Goal: Task Accomplishment & Management: Complete application form

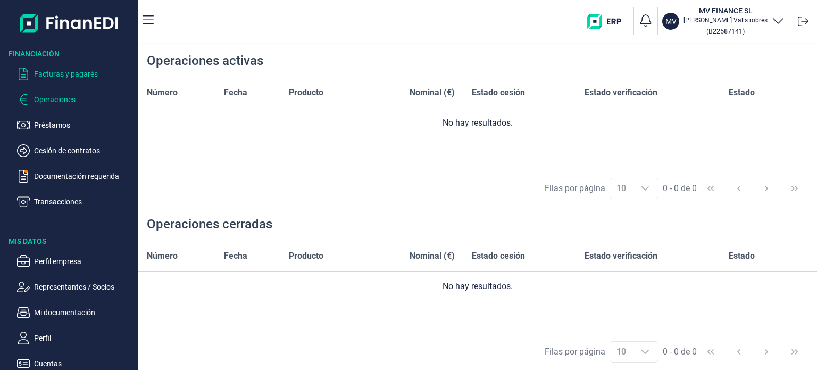
click at [74, 72] on p "Facturas y pagarés" at bounding box center [84, 74] width 100 height 13
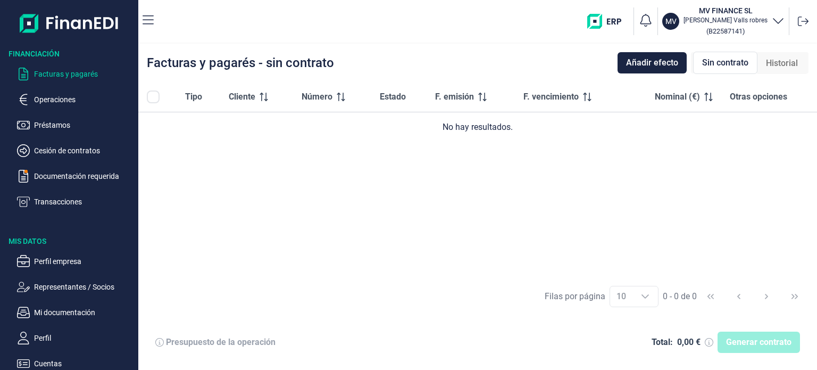
click at [749, 347] on div "Generar contrato" at bounding box center [758, 341] width 82 height 21
click at [249, 340] on div "Presupuesto de la operación" at bounding box center [221, 342] width 110 height 11
click at [654, 63] on span "Añadir efecto" at bounding box center [652, 62] width 52 height 13
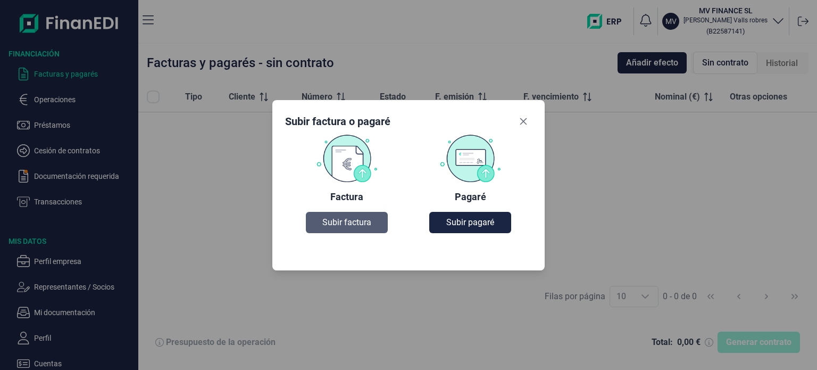
click at [334, 221] on span "Subir factura" at bounding box center [346, 222] width 49 height 13
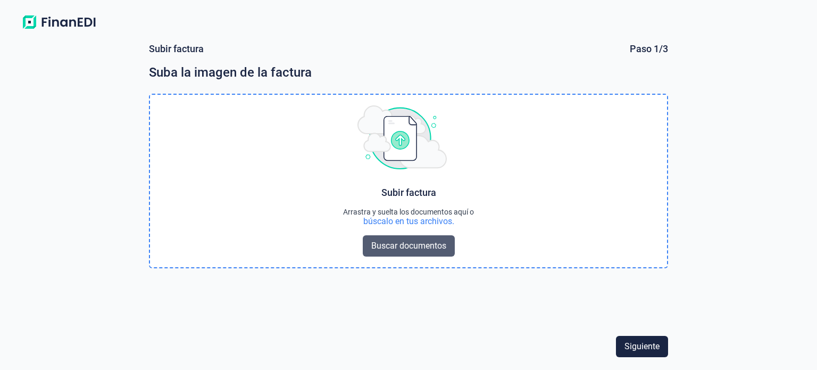
click at [411, 243] on span "Buscar documentos" at bounding box center [408, 245] width 75 height 13
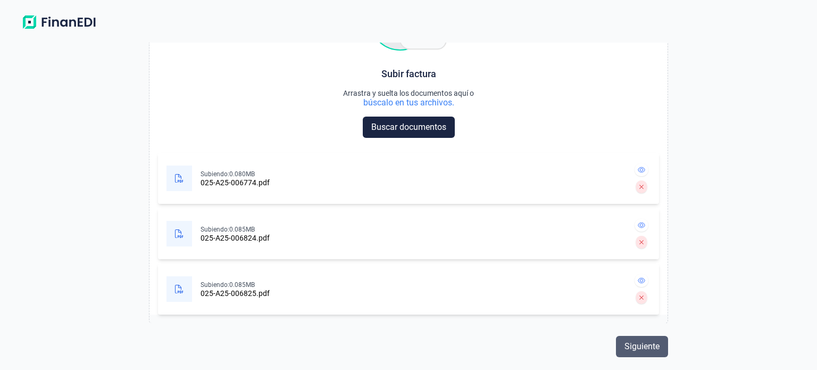
scroll to position [45, 0]
click at [638, 344] on span "Siguiente" at bounding box center [641, 346] width 35 height 13
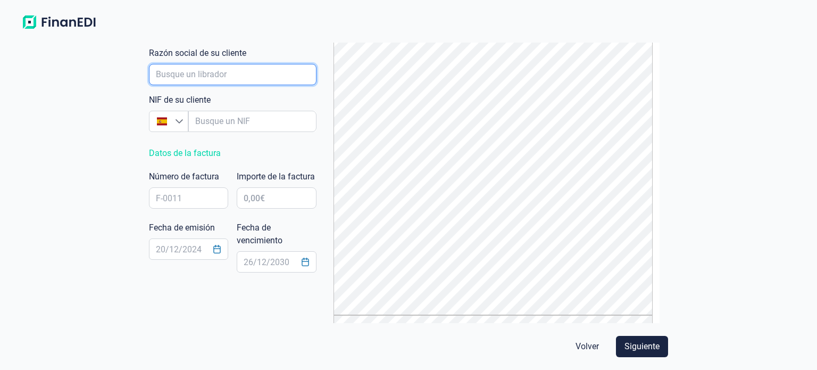
click at [177, 72] on input "empresaAutocomplete" at bounding box center [233, 74] width 168 height 21
type input "h"
type input "[GEOGRAPHIC_DATA]"
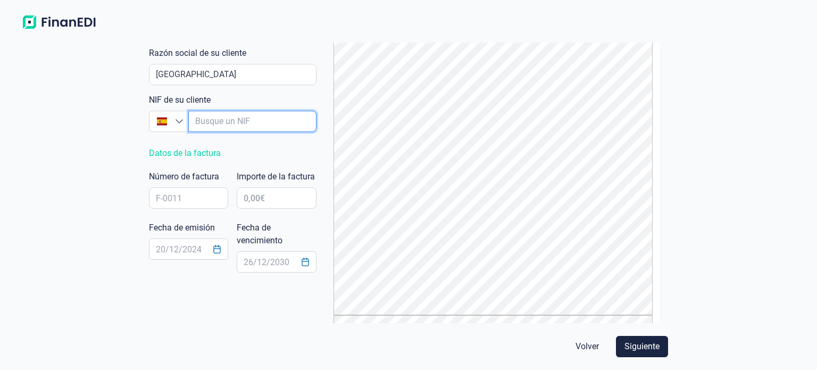
click at [215, 117] on input "empresaAutocomplete" at bounding box center [252, 121] width 128 height 21
paste input "B72763360"
type input "B72763360"
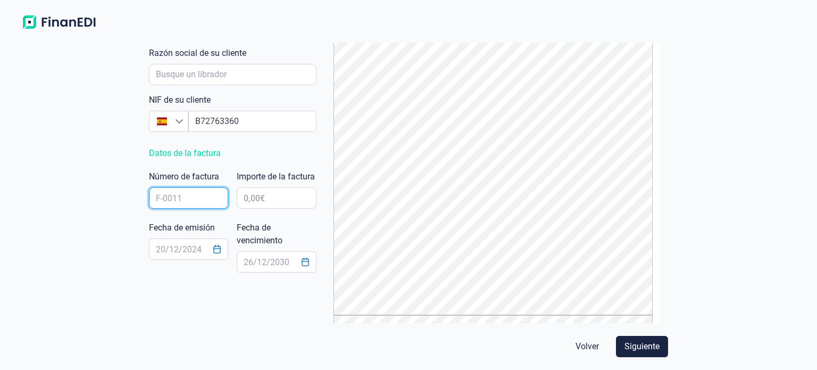
click at [176, 194] on input "text" at bounding box center [188, 197] width 79 height 21
click at [59, 195] on div "Subir factura Paso 2/3 Complete con los datos del documento Datos de su cliente…" at bounding box center [408, 202] width 817 height 336
click at [263, 208] on input "text" at bounding box center [276, 197] width 79 height 21
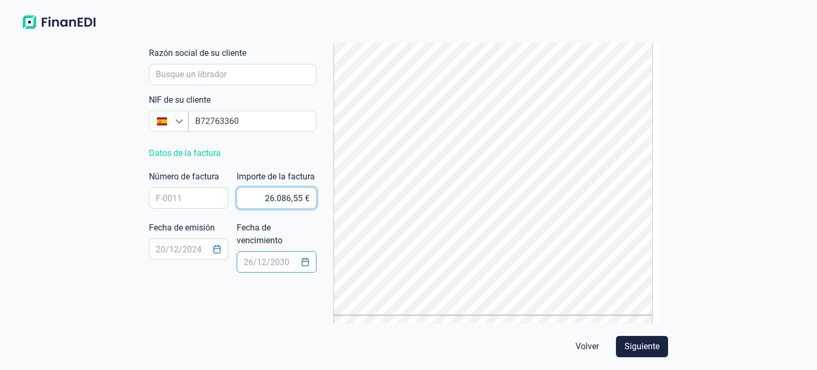
type input "26.086,50 €"
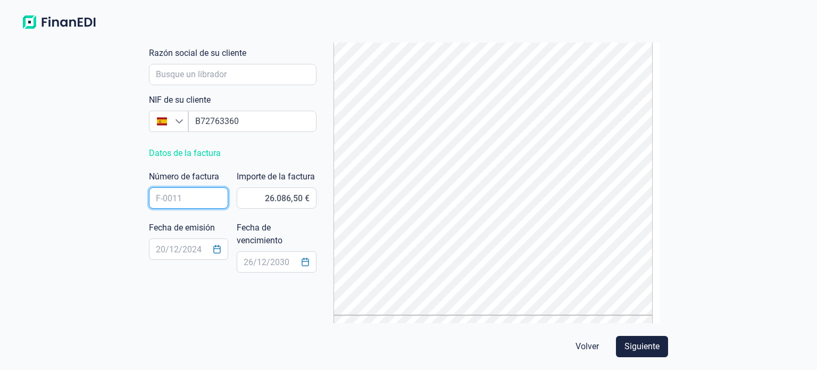
click at [184, 191] on input "text" at bounding box center [188, 197] width 79 height 21
type input "006774"
click at [50, 169] on div "Subir factura Paso 2/3 Complete con los datos del documento Datos de su cliente…" at bounding box center [408, 202] width 817 height 336
click at [161, 244] on input "text" at bounding box center [188, 248] width 79 height 21
type input "[DATE]"
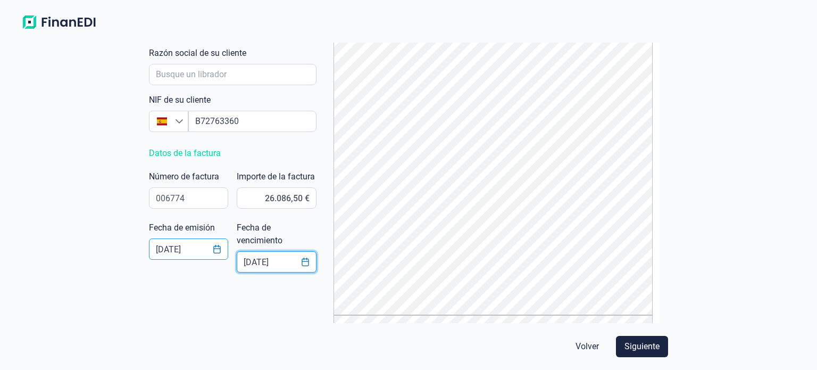
type input "[DATE]"
click at [639, 344] on span "Siguiente" at bounding box center [641, 346] width 35 height 13
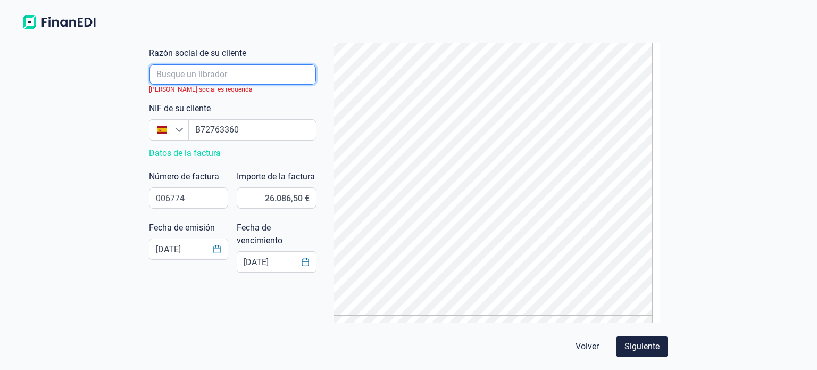
click at [173, 74] on input "empresaAutocomplete" at bounding box center [232, 74] width 166 height 20
paste input "ADEVACUE (ASOC. ESPAÑOLA DE DEFENSA DE VALORES EN LA CULTURA Y DEPORTE)"
type input "ADEVACUE (ASOC. ESPAÑOLA DE DEFENSA DE VALORES EN LA CULTURA Y DEPORTE)"
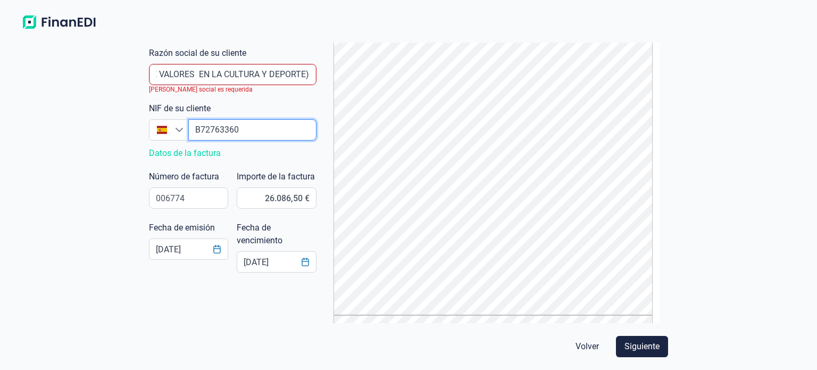
scroll to position [0, 0]
click at [237, 138] on input "empresaAutocomplete" at bounding box center [252, 129] width 128 height 21
type input "B7276336"
type input "B"
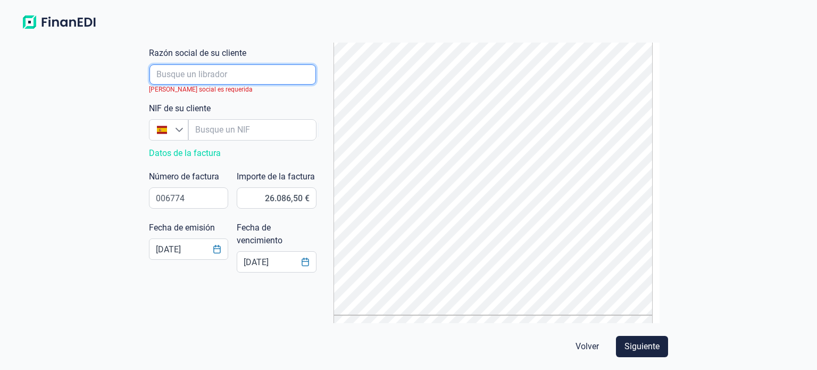
click at [183, 65] on input "empresaAutocomplete" at bounding box center [232, 74] width 166 height 20
type input "ADECUAE"
click at [179, 129] on icon "Busque un NIF" at bounding box center [179, 130] width 9 height 9
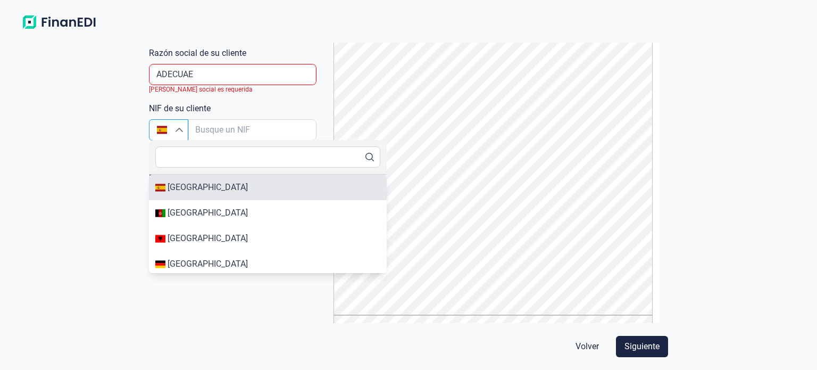
click at [177, 190] on div "[GEOGRAPHIC_DATA]" at bounding box center [208, 187] width 80 height 13
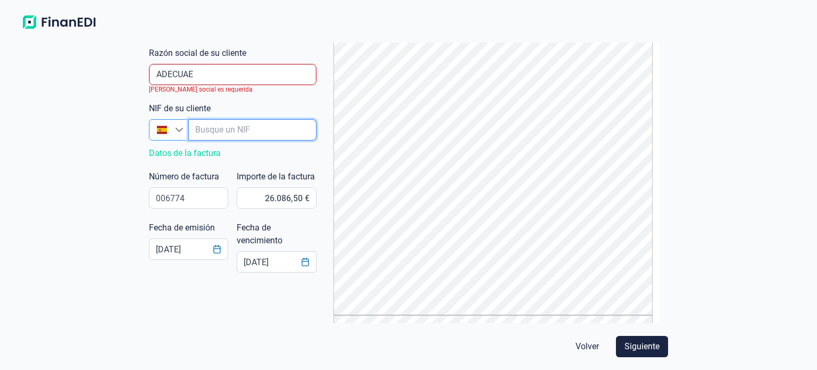
click at [221, 139] on input "empresaAutocomplete" at bounding box center [252, 129] width 128 height 21
type input "G"
type input "G85814911"
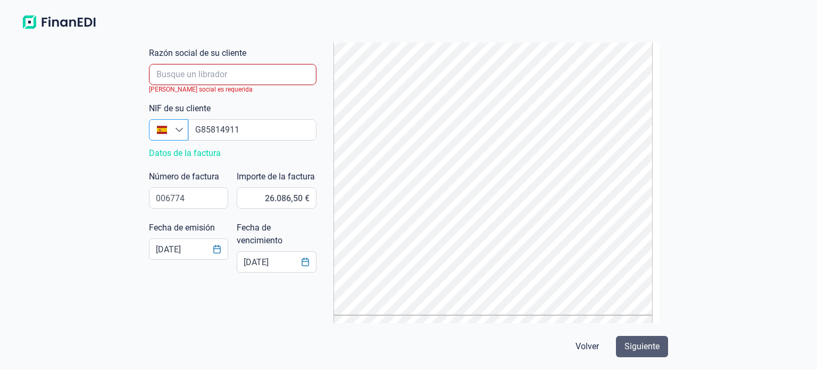
click at [641, 353] on span "Siguiente" at bounding box center [641, 346] width 35 height 13
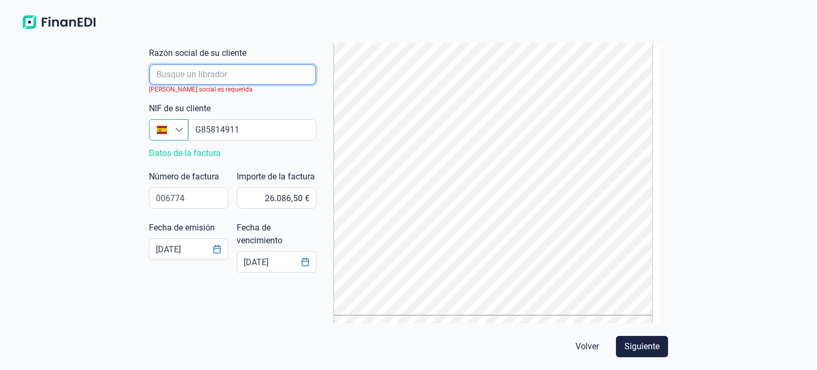
click at [206, 77] on input "empresaAutocomplete" at bounding box center [232, 74] width 166 height 20
type input "a"
click at [205, 72] on input "empresaAutocomplete" at bounding box center [232, 74] width 166 height 20
type input "ADECUAE SL"
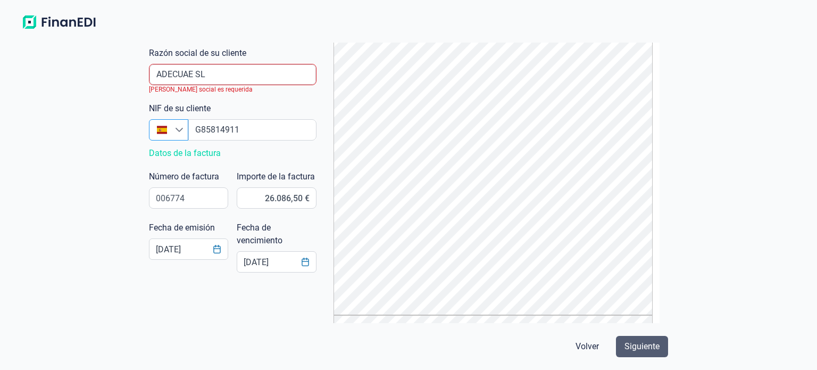
click at [640, 350] on span "Siguiente" at bounding box center [641, 346] width 35 height 13
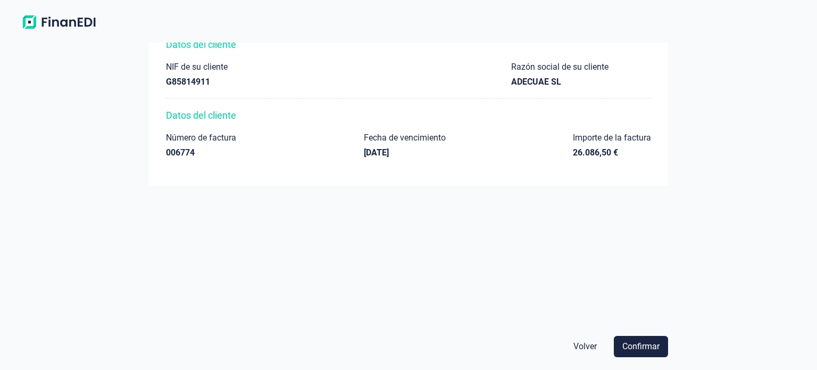
click at [640, 350] on span "Confirmar" at bounding box center [640, 346] width 37 height 13
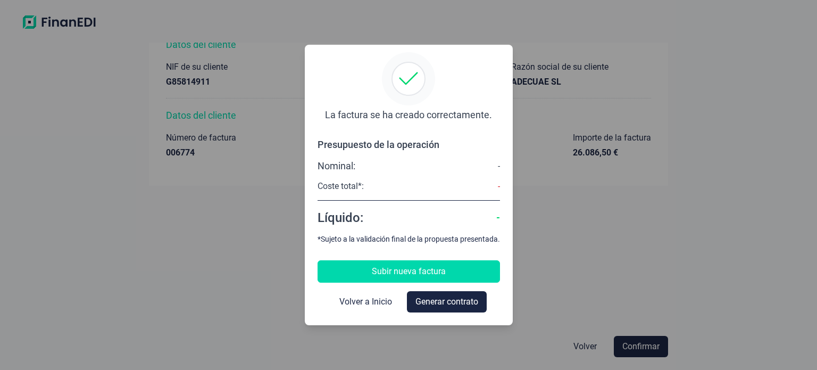
click at [411, 272] on span "Subir nueva factura" at bounding box center [409, 271] width 74 height 13
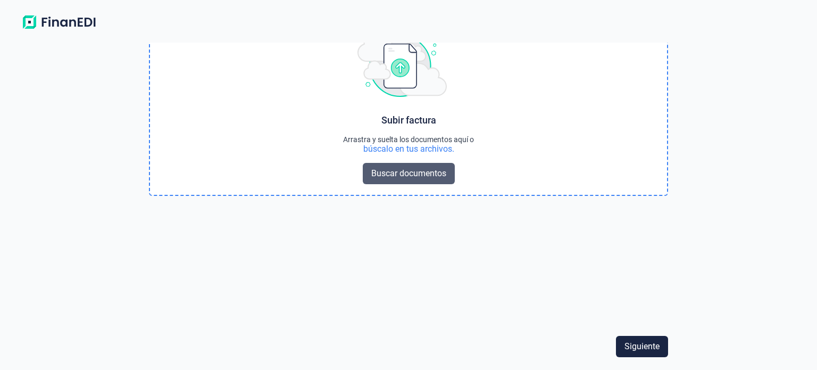
click at [399, 171] on span "Buscar documentos" at bounding box center [408, 173] width 75 height 13
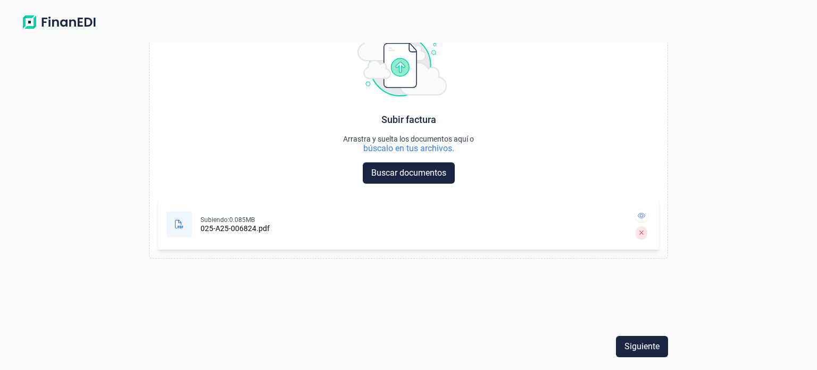
scroll to position [72, 0]
click at [640, 348] on span "Siguiente" at bounding box center [641, 346] width 35 height 13
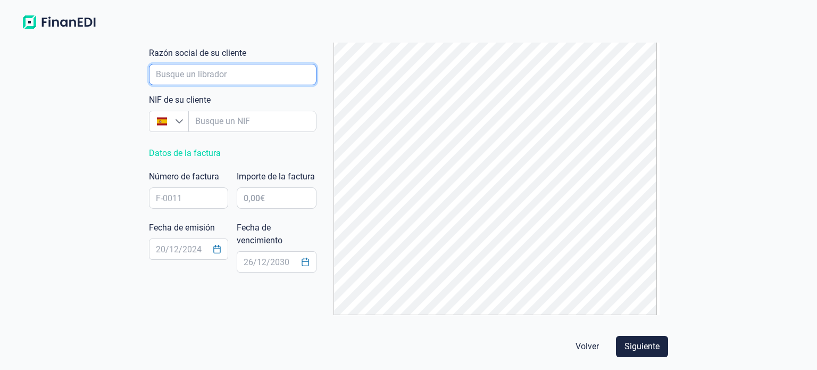
click at [244, 79] on input "empresaAutocomplete" at bounding box center [233, 74] width 168 height 21
type input "adecuae"
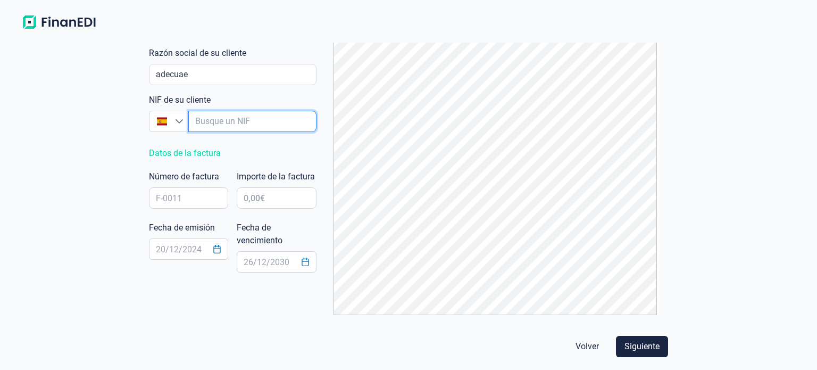
click at [213, 125] on input "empresaAutocomplete" at bounding box center [252, 121] width 128 height 21
type input "g"
type input "G58514911"
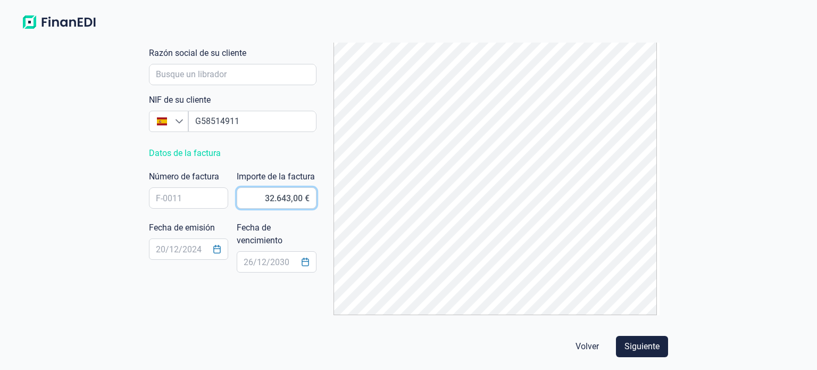
type input "32.643,50 €"
click at [183, 196] on input "text" at bounding box center [188, 197] width 79 height 21
type input "F 00684"
click at [171, 247] on input "text" at bounding box center [188, 248] width 79 height 21
type input "[DATE]"
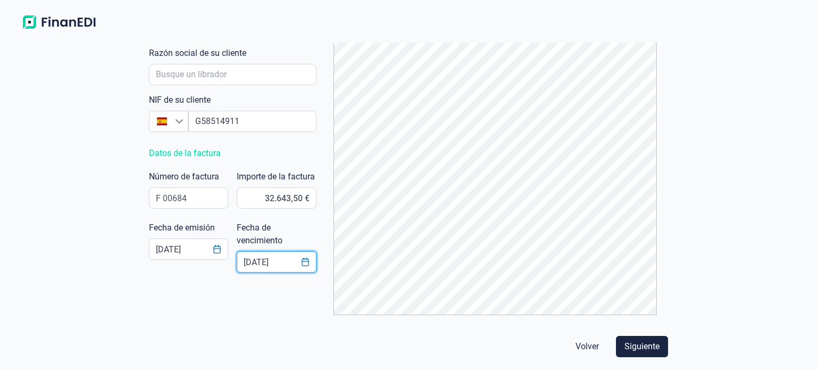
type input "[DATE]"
click at [639, 349] on span "Siguiente" at bounding box center [641, 346] width 35 height 13
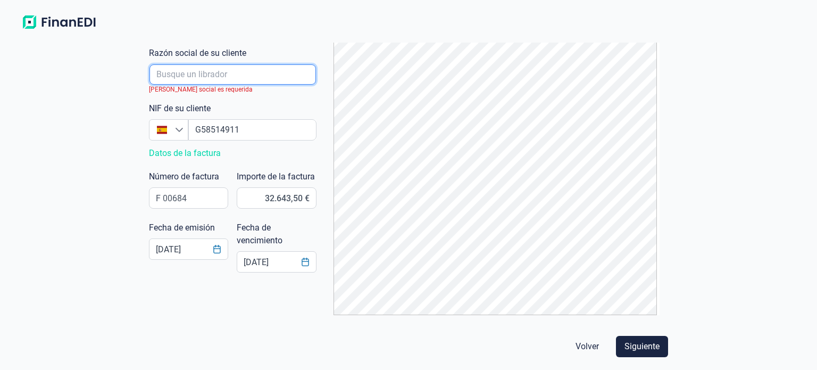
click at [185, 78] on input "empresaAutocomplete" at bounding box center [232, 74] width 166 height 20
type input "a"
type input "ADECUAE"
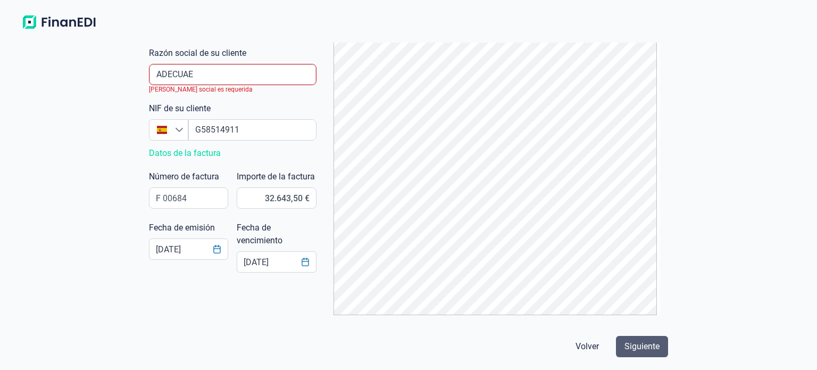
click at [641, 346] on span "Siguiente" at bounding box center [641, 346] width 35 height 13
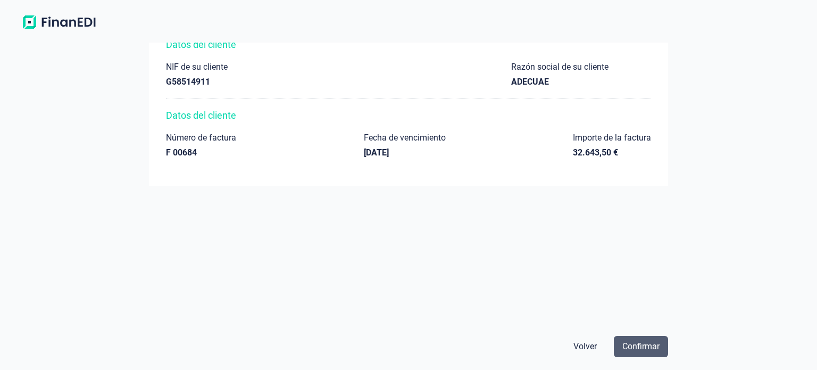
click at [634, 348] on span "Confirmar" at bounding box center [640, 346] width 37 height 13
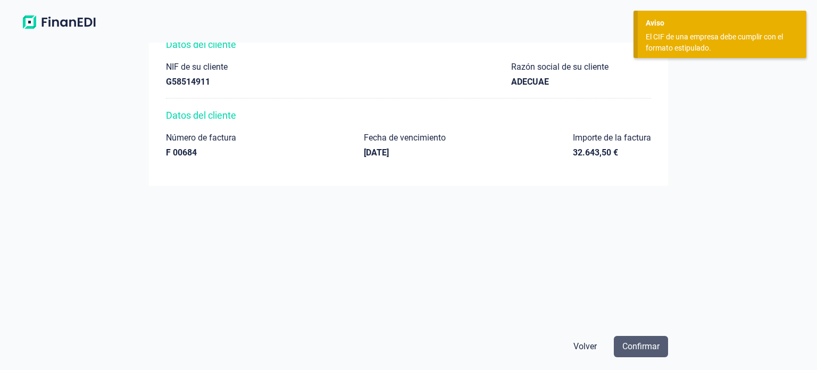
click at [642, 337] on button "Confirmar" at bounding box center [641, 346] width 54 height 21
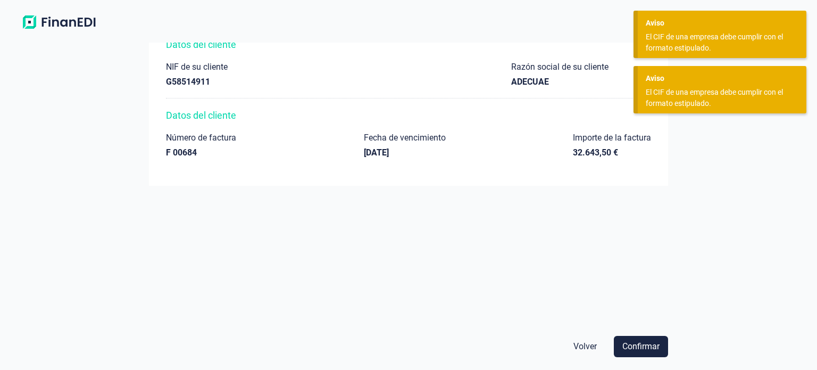
click at [585, 343] on span "Volver" at bounding box center [584, 346] width 23 height 13
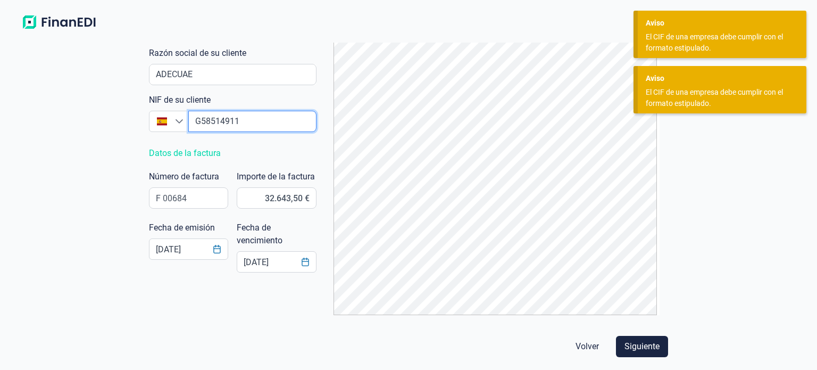
click at [214, 124] on input "empresaAutocomplete" at bounding box center [252, 121] width 128 height 21
type input "G5814911"
type input "G85814911"
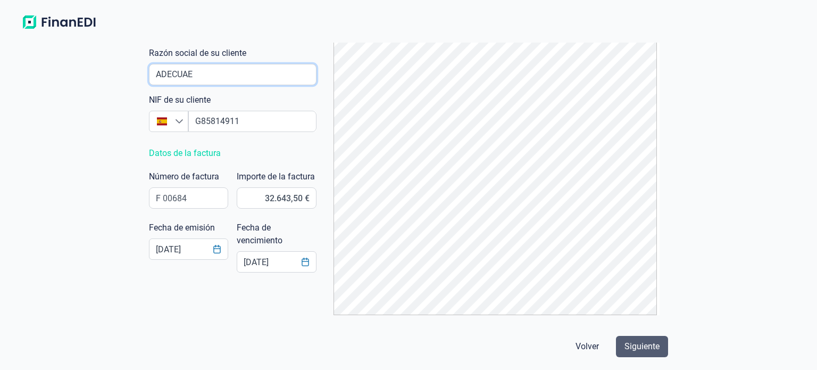
type input "ADECUAE"
click at [653, 348] on span "Siguiente" at bounding box center [641, 346] width 35 height 13
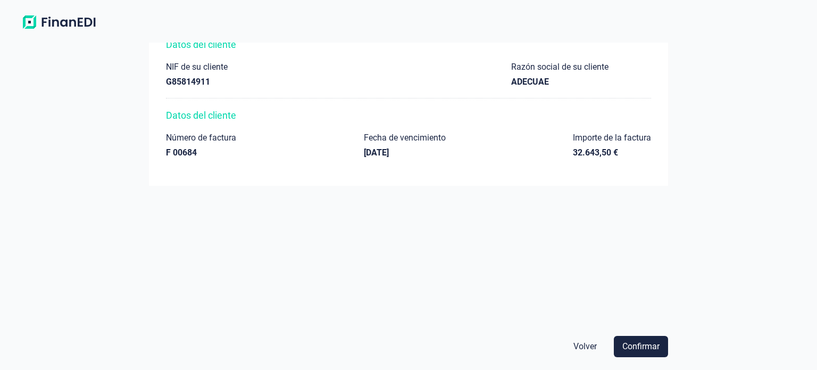
click at [653, 348] on span "Confirmar" at bounding box center [640, 346] width 37 height 13
click at [653, 348] on div "Confirmar" at bounding box center [634, 346] width 67 height 21
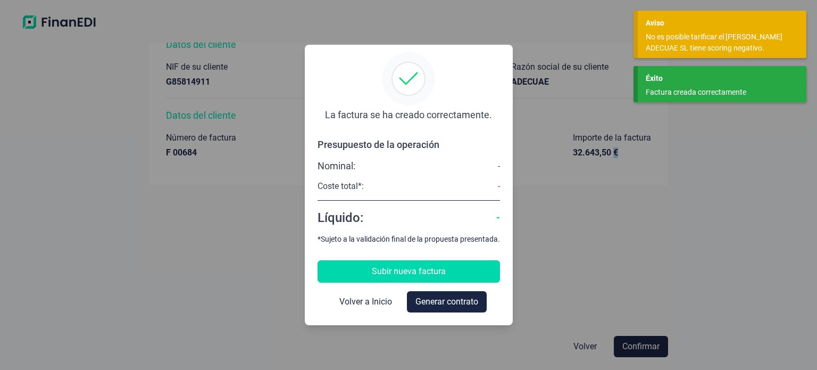
click at [428, 267] on span "Subir nueva factura" at bounding box center [409, 271] width 74 height 13
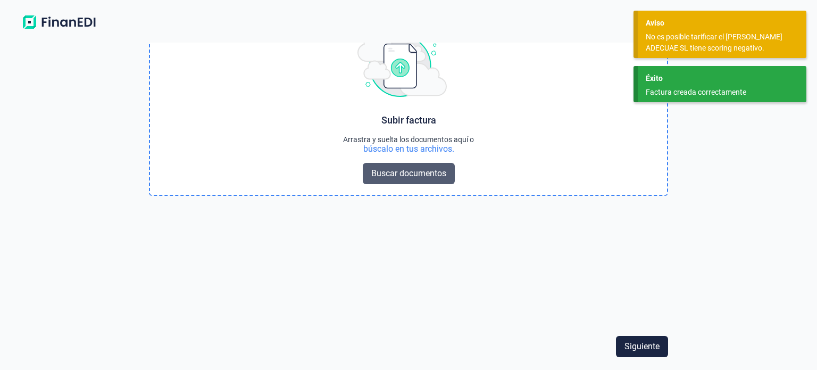
click at [421, 172] on span "Buscar documentos" at bounding box center [408, 173] width 75 height 13
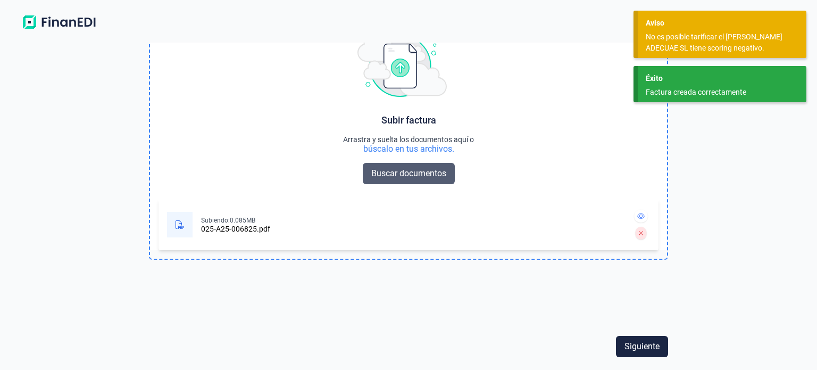
scroll to position [72, 0]
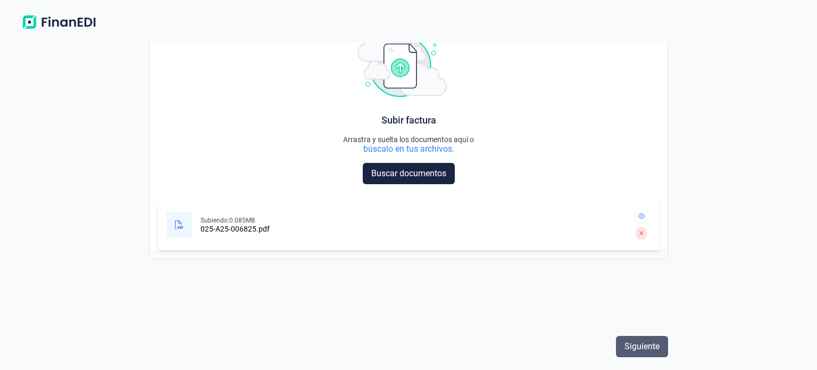
click at [642, 346] on span "Siguiente" at bounding box center [641, 346] width 35 height 13
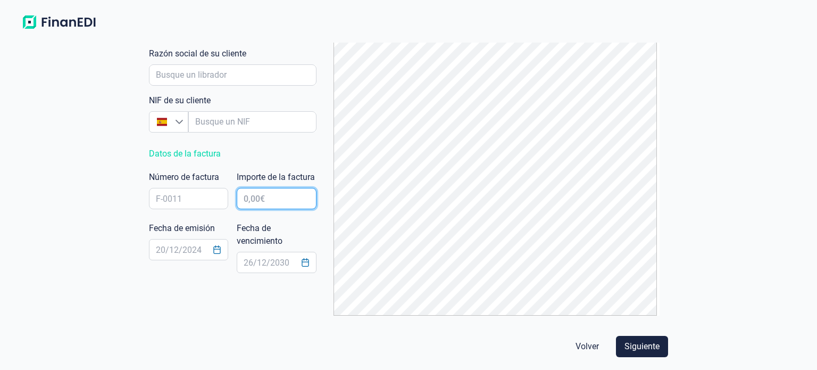
click at [257, 209] on input "text" at bounding box center [276, 198] width 79 height 21
type input "32.492,68 €"
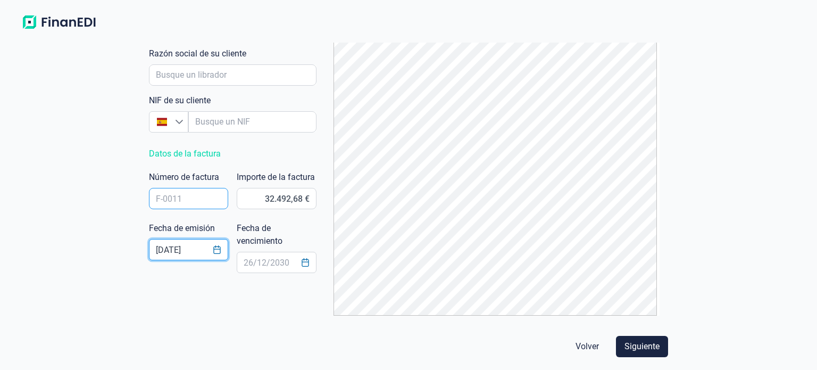
type input "[DATE]"
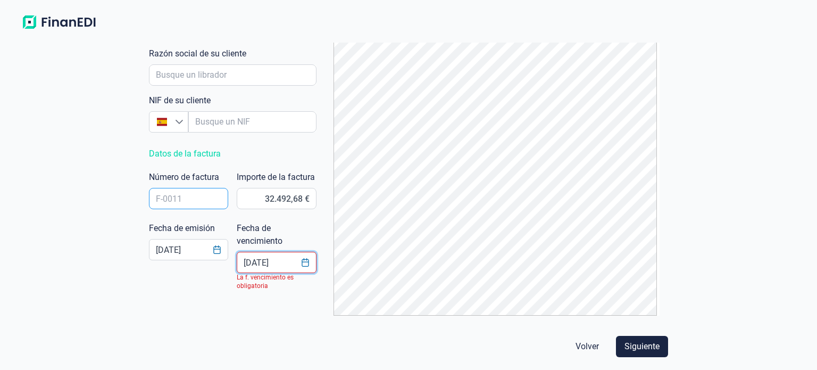
type input "[DATE]"
click at [164, 198] on input "text" at bounding box center [188, 198] width 79 height 21
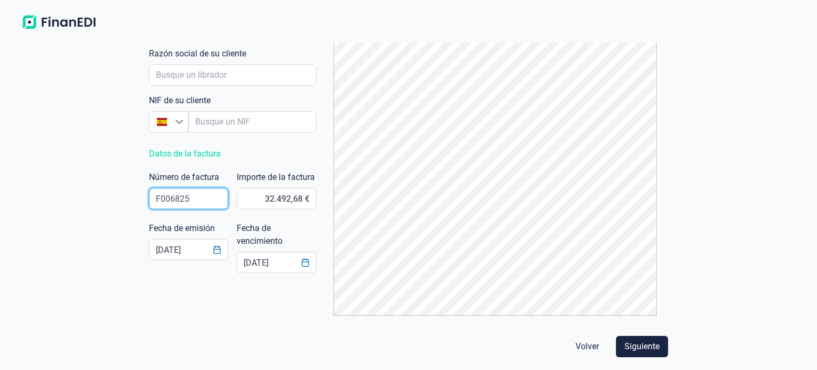
type input "F006825"
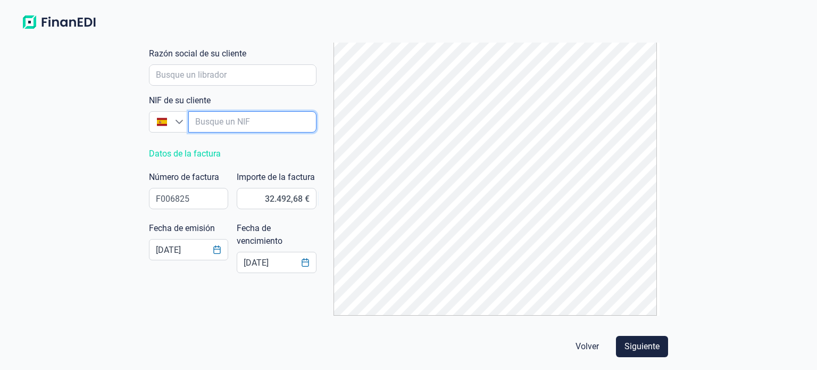
click at [211, 118] on input "empresaAutocomplete" at bounding box center [252, 121] width 128 height 21
type input "G58514911"
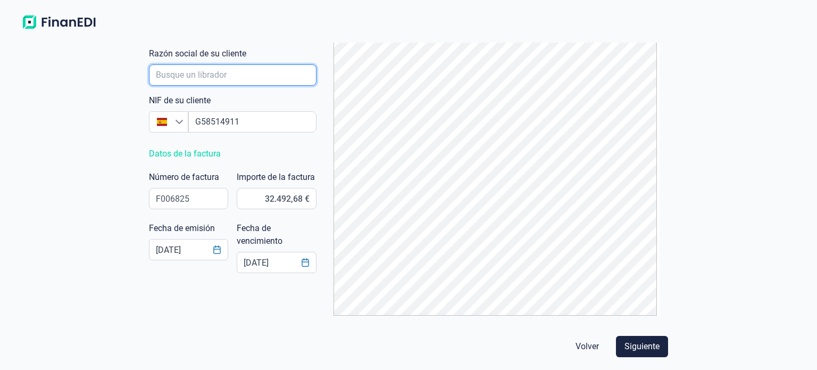
click at [177, 79] on input "empresaAutocomplete" at bounding box center [233, 74] width 168 height 21
type input "ADECUAE"
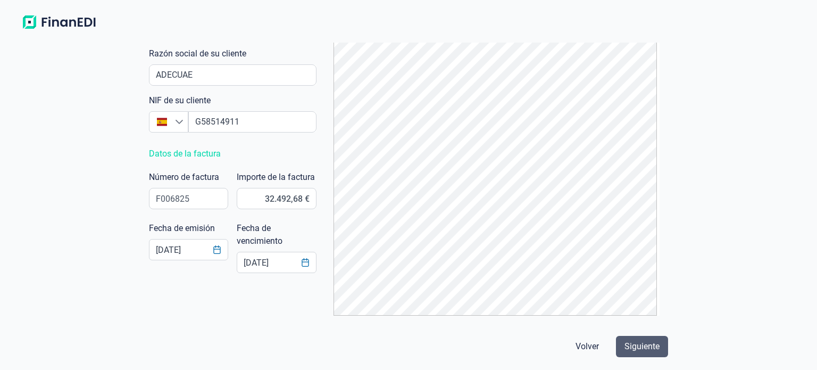
click at [654, 346] on span "Siguiente" at bounding box center [641, 346] width 35 height 13
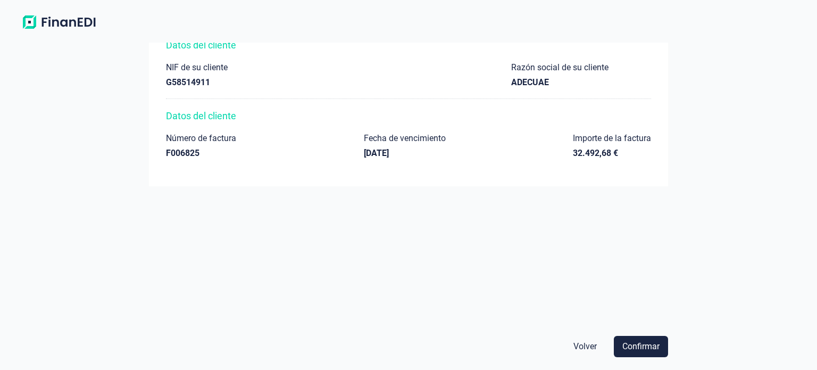
click at [654, 346] on span "Confirmar" at bounding box center [640, 346] width 37 height 13
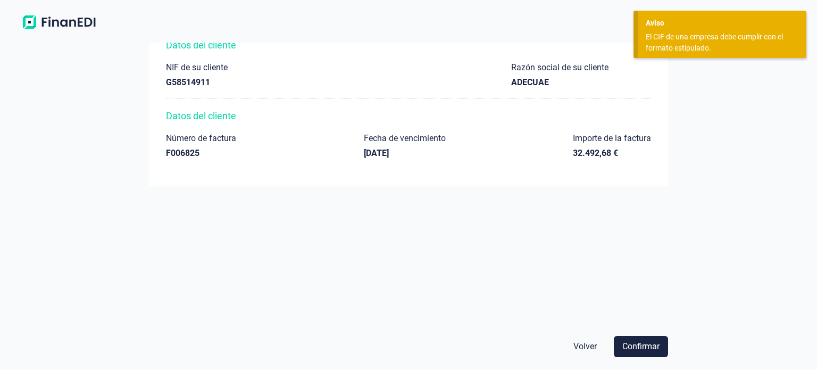
click at [577, 342] on span "Volver" at bounding box center [584, 346] width 23 height 13
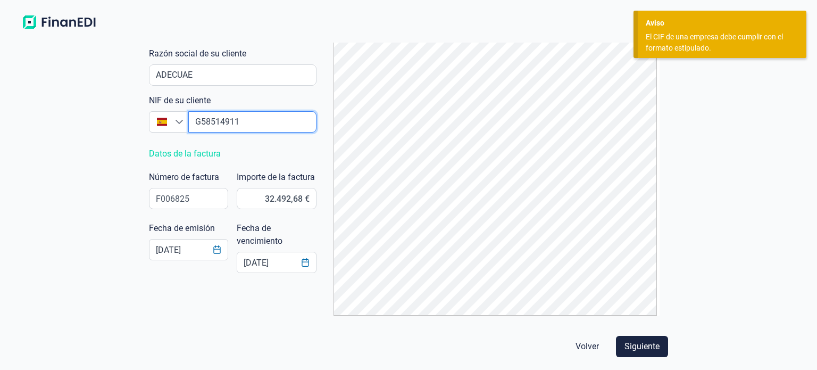
click at [214, 123] on input "empresaAutocomplete" at bounding box center [252, 121] width 128 height 21
type input "G5814911"
type input "G85814911"
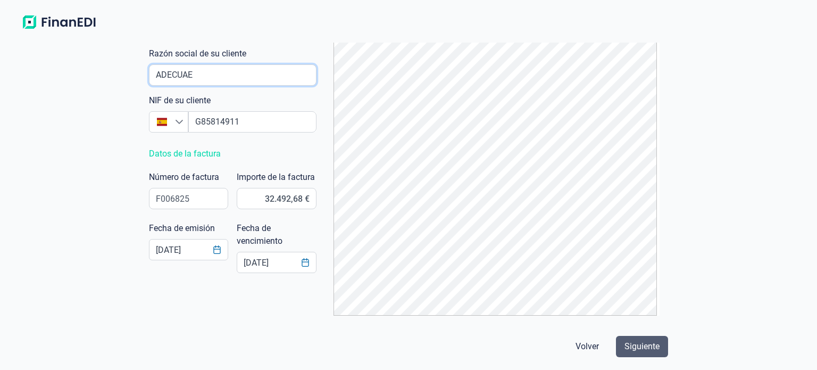
type input "ADECUAE"
click at [640, 347] on span "Siguiente" at bounding box center [641, 346] width 35 height 13
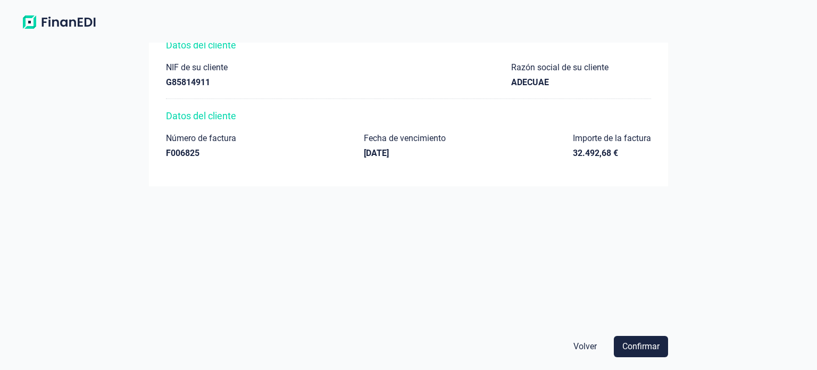
click at [640, 347] on span "Confirmar" at bounding box center [640, 346] width 37 height 13
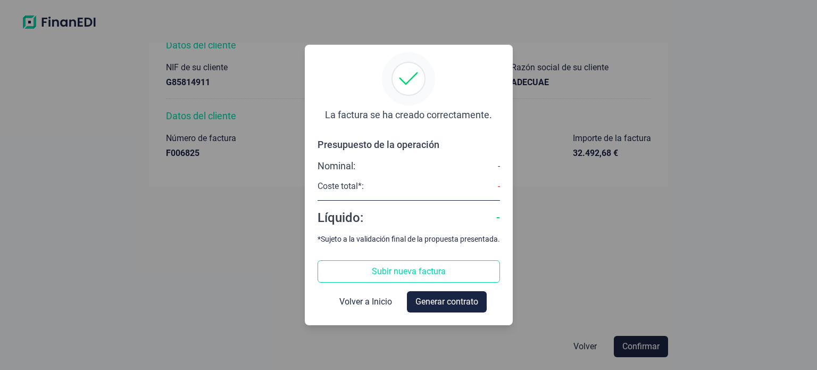
click at [358, 186] on div "Coste total*:" at bounding box center [341, 186] width 46 height 11
click at [381, 166] on div "Nominal: -" at bounding box center [409, 166] width 182 height 13
click at [367, 179] on div "Nominal: - Coste total*: - Líquido: -" at bounding box center [409, 193] width 182 height 66
click at [352, 190] on div "Coste total*:" at bounding box center [341, 186] width 46 height 11
click at [498, 167] on div "-" at bounding box center [499, 166] width 2 height 11
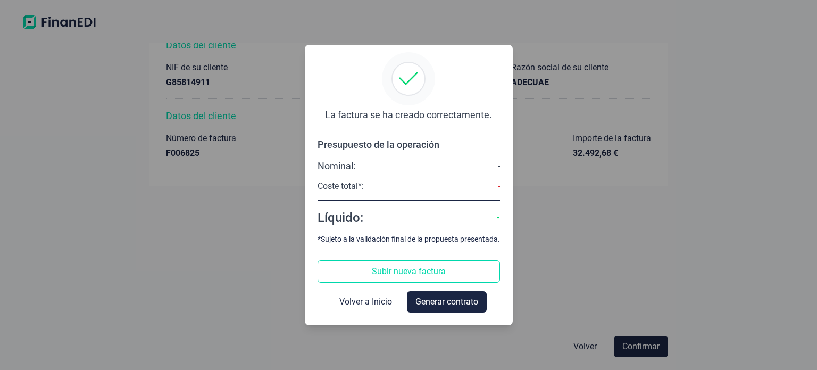
click at [376, 163] on div "Nominal: -" at bounding box center [409, 166] width 182 height 13
drag, startPoint x: 376, startPoint y: 163, endPoint x: 364, endPoint y: 173, distance: 15.5
click at [364, 173] on div "Nominal: - Coste total*: - Líquido: -" at bounding box center [409, 193] width 182 height 66
click at [381, 164] on div "Nominal: -" at bounding box center [409, 166] width 182 height 13
click at [443, 303] on span "Generar contrato" at bounding box center [446, 301] width 63 height 13
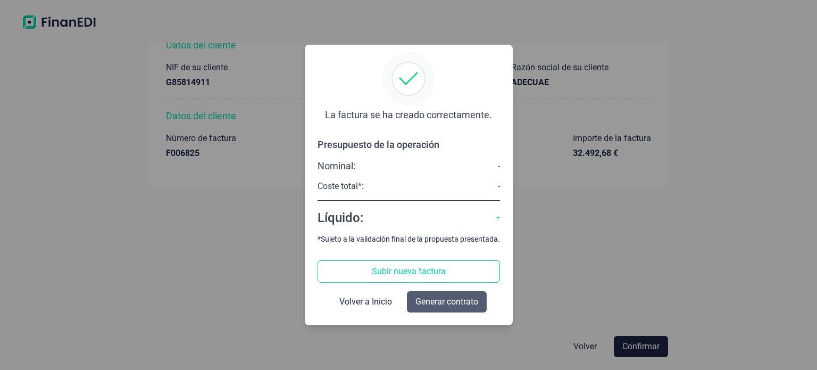
select select "ES"
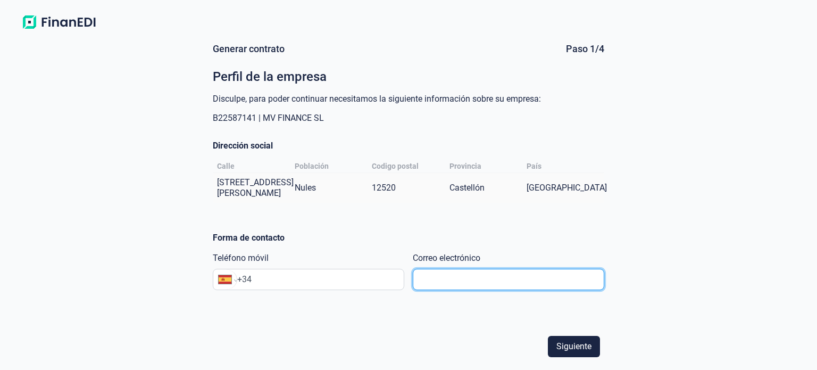
click at [468, 270] on input "text" at bounding box center [508, 279] width 191 height 21
type input "[EMAIL_ADDRESS][DOMAIN_NAME]"
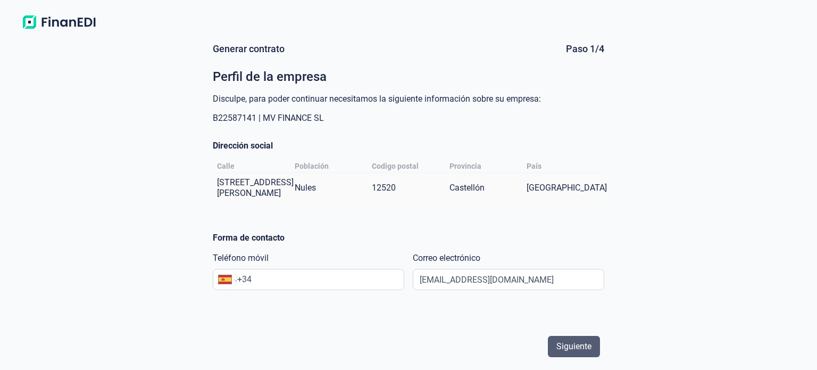
click at [583, 344] on span "Siguiente" at bounding box center [573, 346] width 35 height 13
click at [279, 273] on input "+34" at bounding box center [320, 279] width 166 height 13
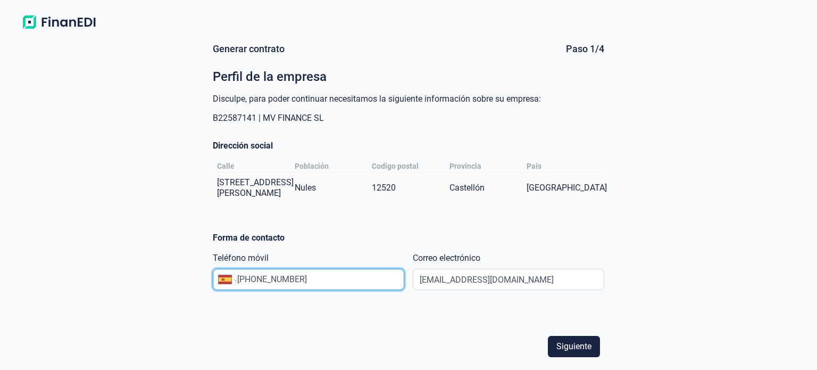
type input "[PHONE_NUMBER]"
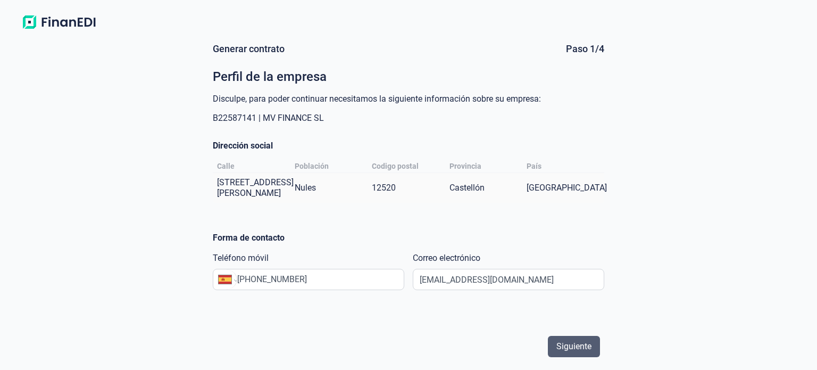
click at [574, 345] on span "Siguiente" at bounding box center [573, 346] width 35 height 13
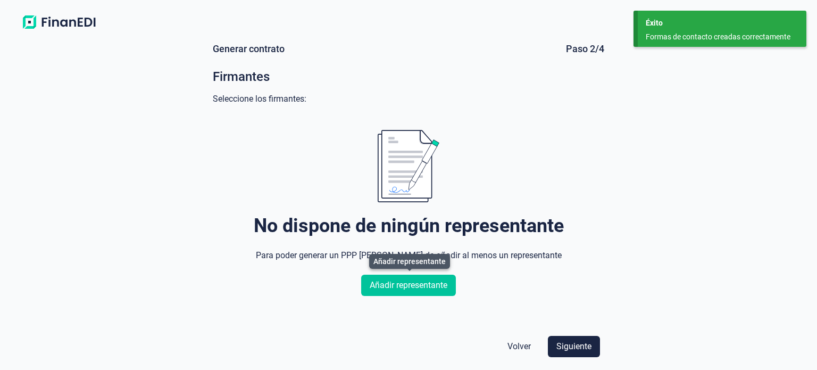
click at [412, 287] on span "Añadir representante" at bounding box center [409, 285] width 78 height 13
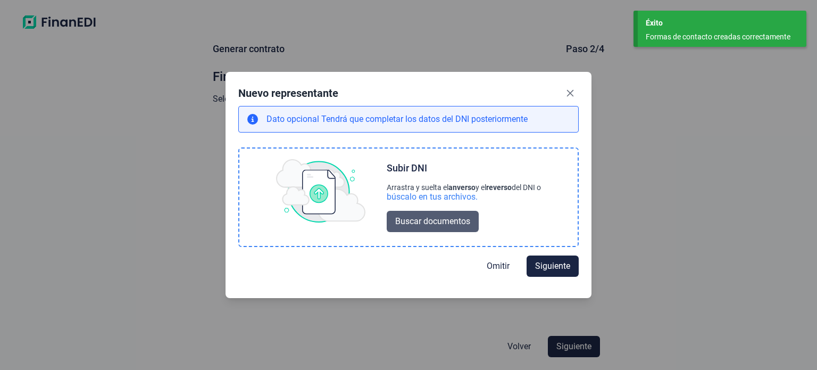
click at [431, 218] on span "Buscar documentos" at bounding box center [432, 221] width 75 height 13
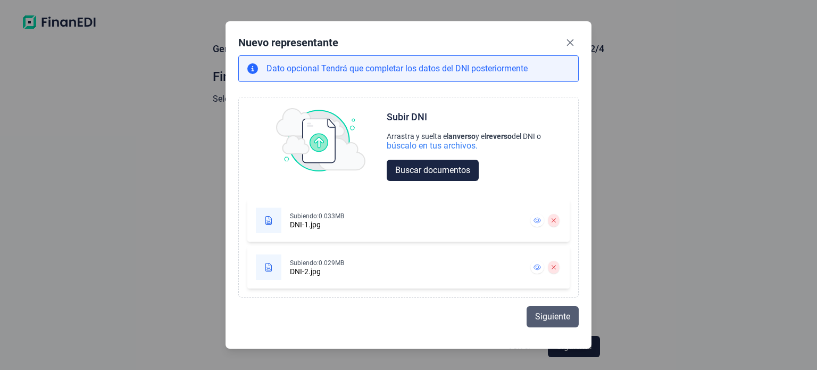
click at [545, 316] on span "Siguiente" at bounding box center [552, 316] width 35 height 13
select select "ES"
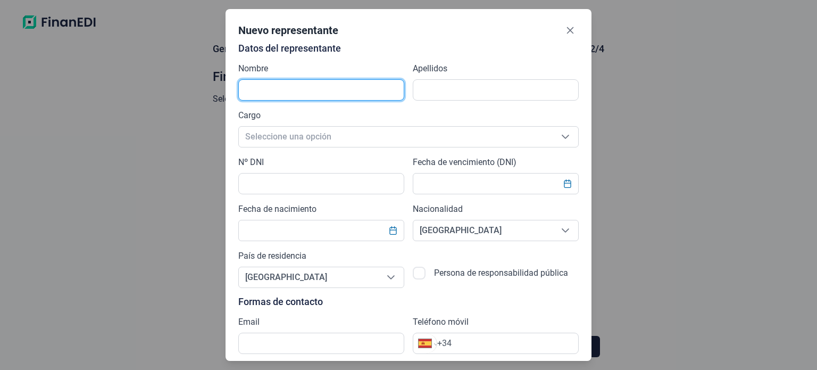
click at [343, 90] on input "text" at bounding box center [321, 89] width 166 height 21
type input "[PERSON_NAME]"
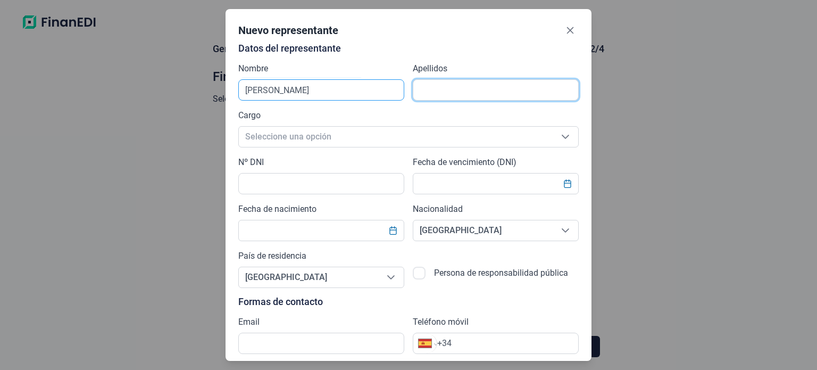
type input "Valls Robres"
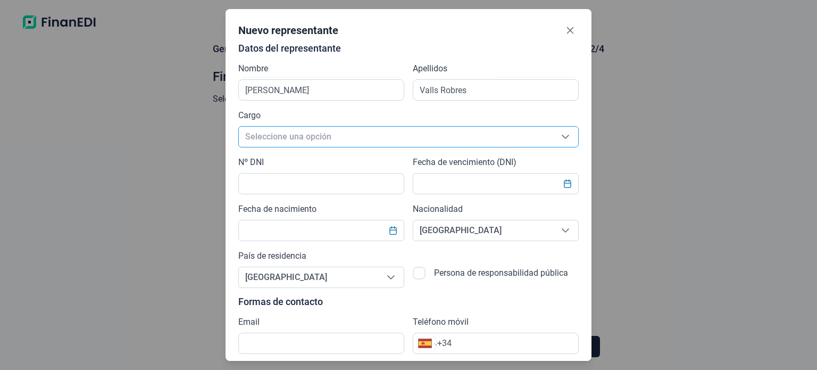
click at [330, 137] on span "Seleccione una opción" at bounding box center [396, 137] width 314 height 20
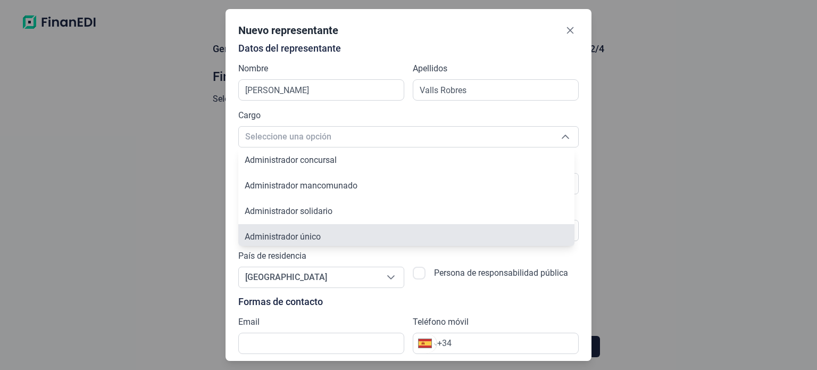
scroll to position [4, 0]
click at [313, 234] on span "Administrador único" at bounding box center [283, 233] width 76 height 10
type input "Administrador único"
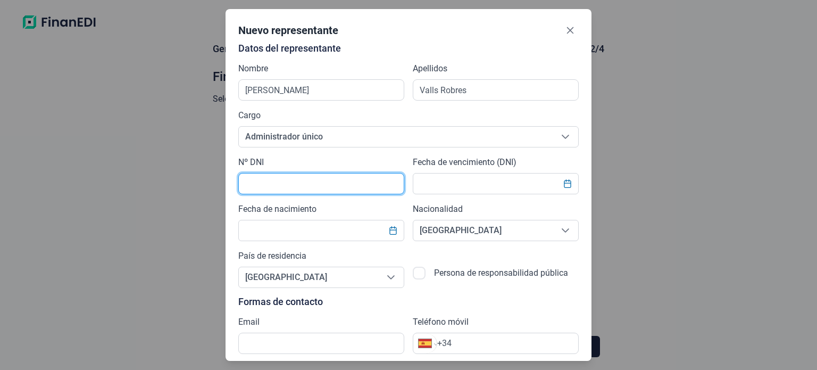
click at [312, 182] on input "text" at bounding box center [321, 183] width 166 height 21
type input "52797856E"
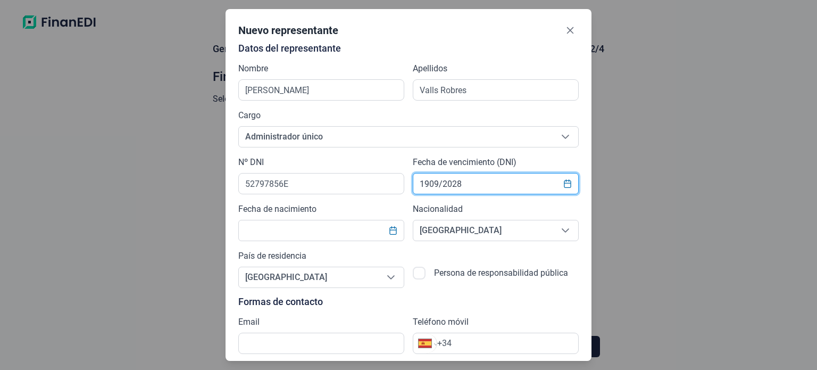
type input "1909/2028"
click at [444, 179] on input "text" at bounding box center [496, 183] width 166 height 21
type input "[DATE]"
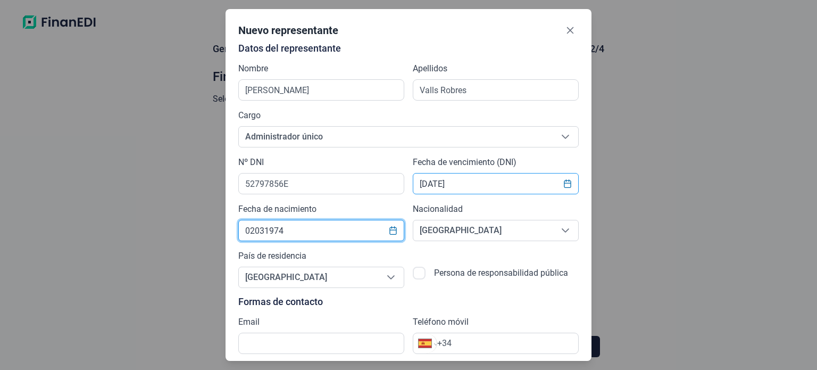
type input "02031974"
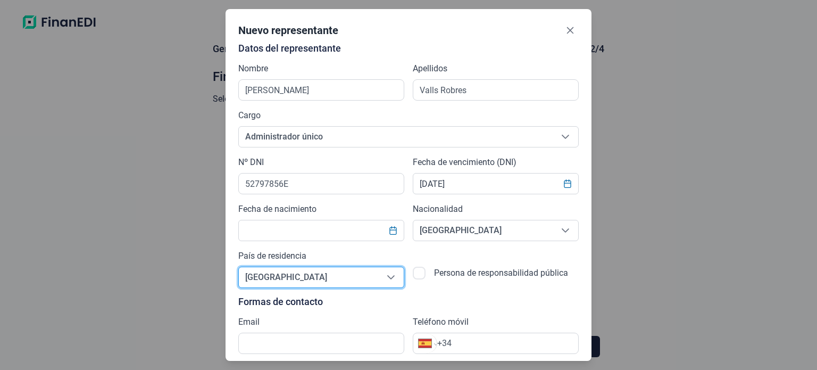
scroll to position [31, 0]
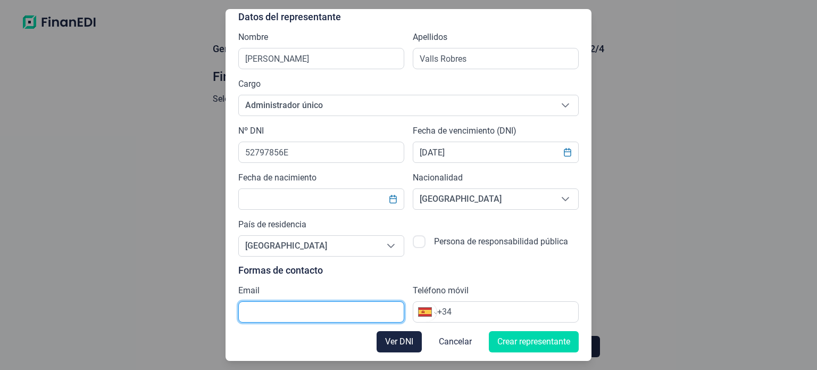
click at [309, 307] on input "text" at bounding box center [321, 311] width 166 height 21
type input "[EMAIL_ADDRESS][DOMAIN_NAME]"
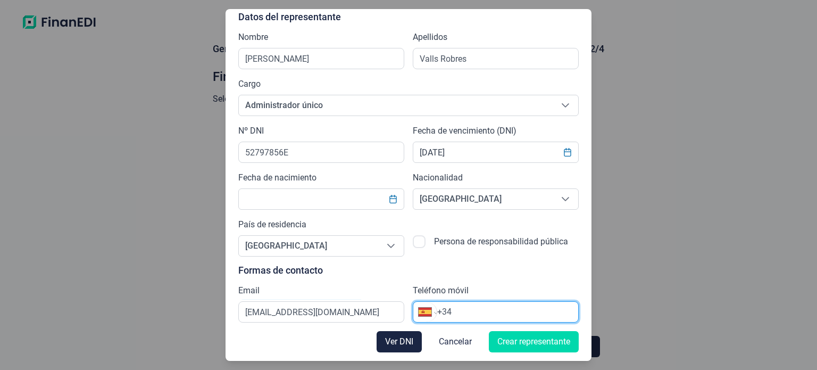
click at [462, 310] on input "+34" at bounding box center [507, 311] width 141 height 13
type input "[PHONE_NUMBER]"
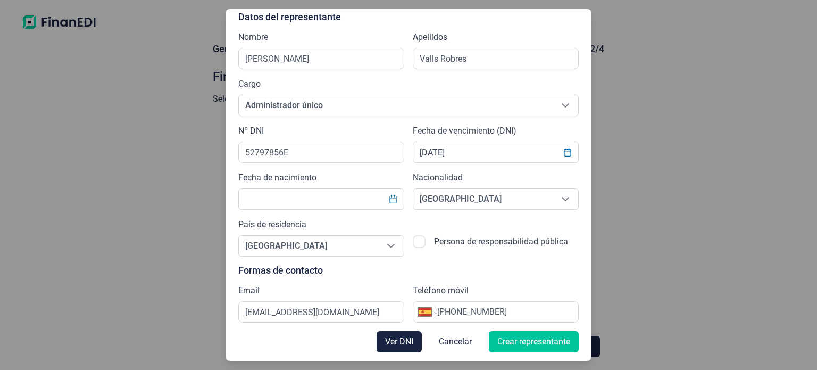
click at [520, 341] on span "Crear representante" at bounding box center [533, 341] width 73 height 13
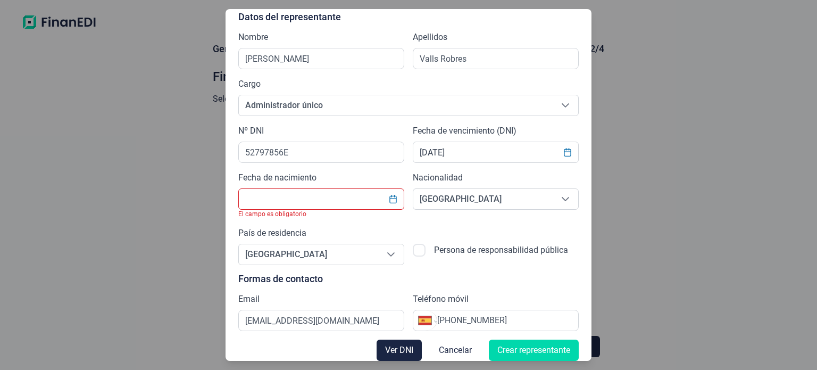
click at [304, 210] on div "El campo es obligatorio" at bounding box center [321, 214] width 166 height 9
click at [297, 203] on input "text" at bounding box center [321, 198] width 166 height 21
type input "02031974"
click at [283, 201] on input "text" at bounding box center [321, 198] width 166 height 21
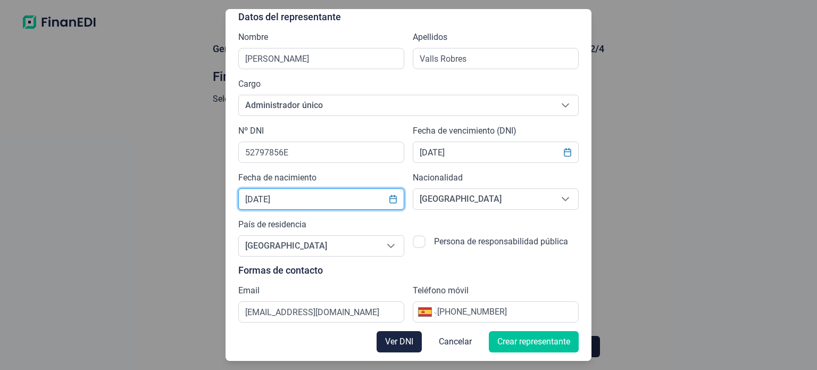
type input "[DATE]"
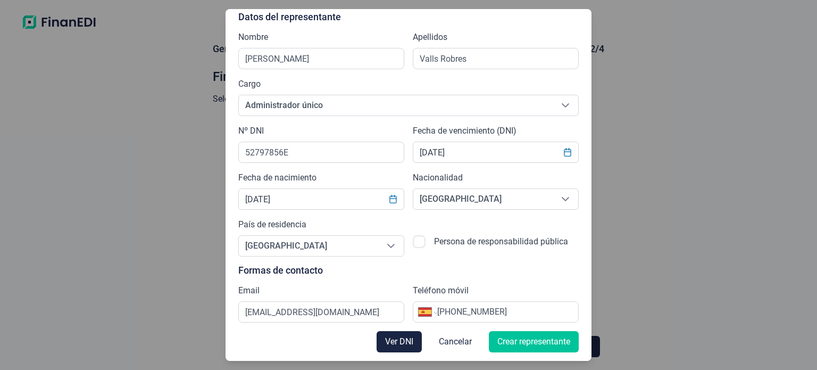
click at [528, 340] on span "Crear representante" at bounding box center [533, 341] width 73 height 13
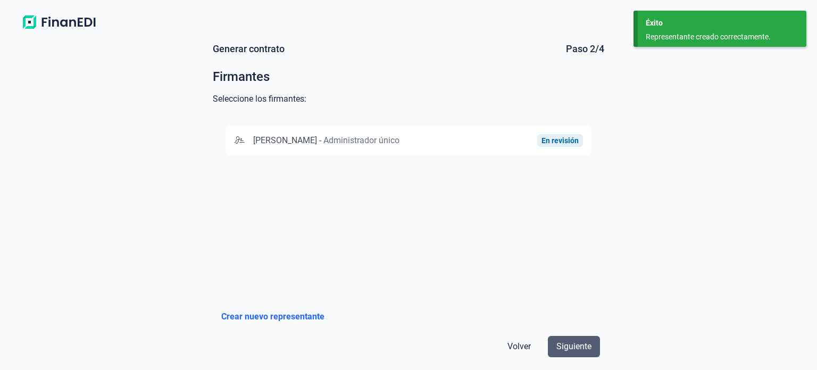
click at [568, 341] on span "Siguiente" at bounding box center [573, 346] width 35 height 13
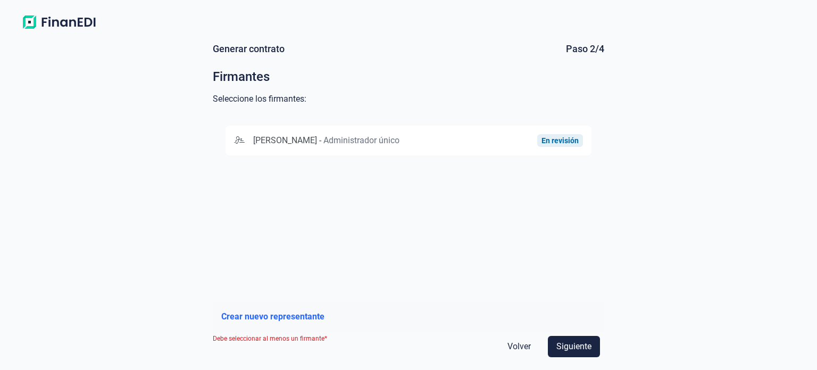
click at [281, 140] on span "[PERSON_NAME]" at bounding box center [285, 140] width 64 height 10
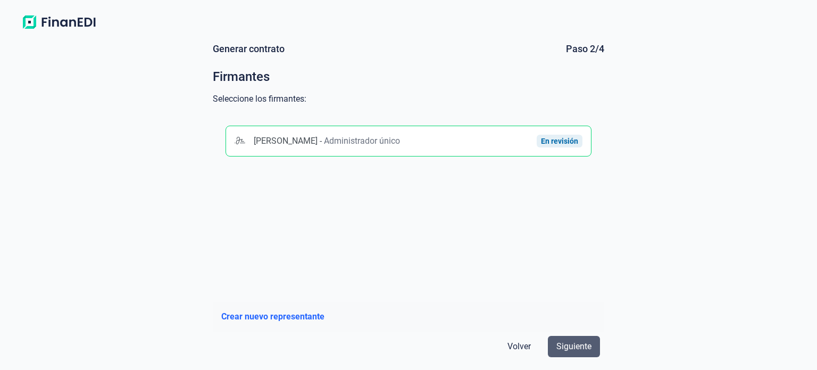
click at [577, 343] on span "Siguiente" at bounding box center [573, 346] width 35 height 13
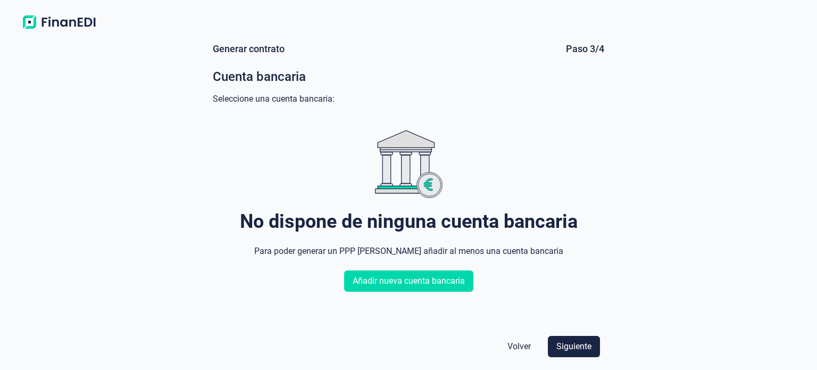
click at [577, 343] on span "Siguiente" at bounding box center [573, 346] width 35 height 13
